Goal: Task Accomplishment & Management: Manage account settings

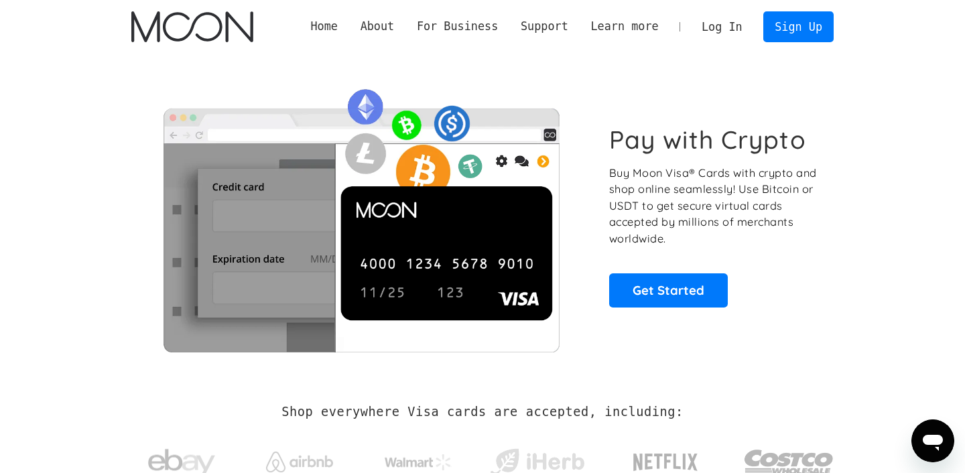
click at [715, 29] on link "Log In" at bounding box center [722, 26] width 63 height 29
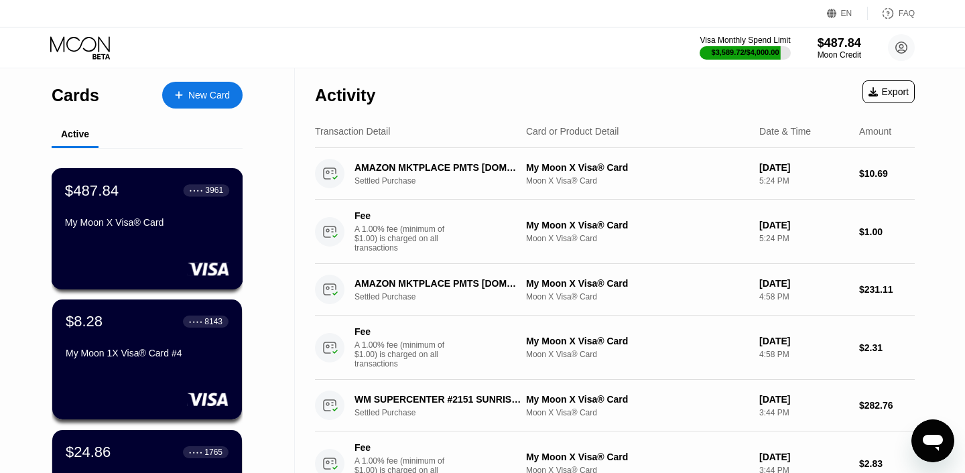
click at [170, 230] on div "My Moon X Visa® Card" at bounding box center [147, 225] width 164 height 16
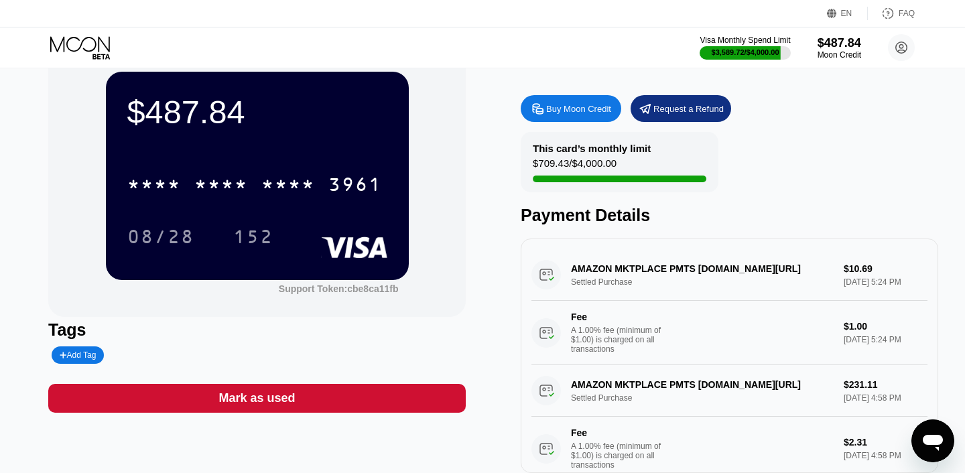
scroll to position [37, 0]
